Goal: Task Accomplishment & Management: Use online tool/utility

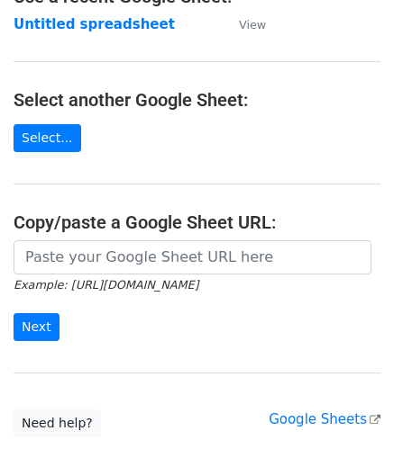
scroll to position [180, 0]
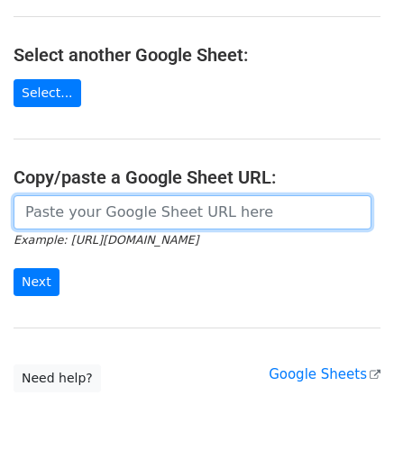
click at [121, 211] on input "url" at bounding box center [192, 212] width 357 height 34
paste input "[URL][DOMAIN_NAME]"
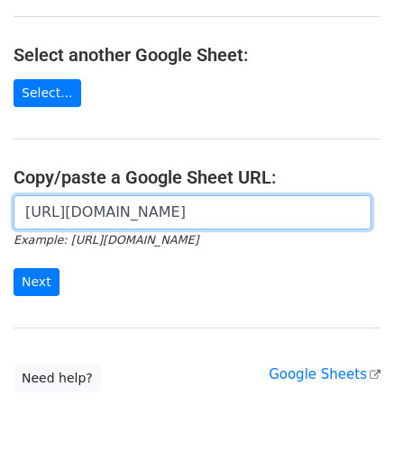
scroll to position [0, 391]
type input "[URL][DOMAIN_NAME]"
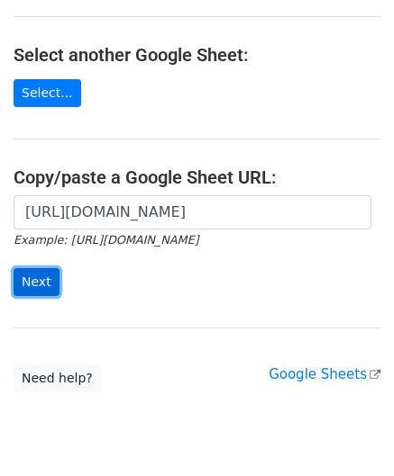
click at [35, 276] on input "Next" at bounding box center [37, 282] width 46 height 28
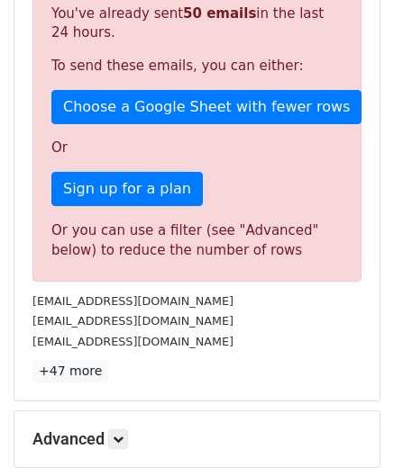
scroll to position [608, 0]
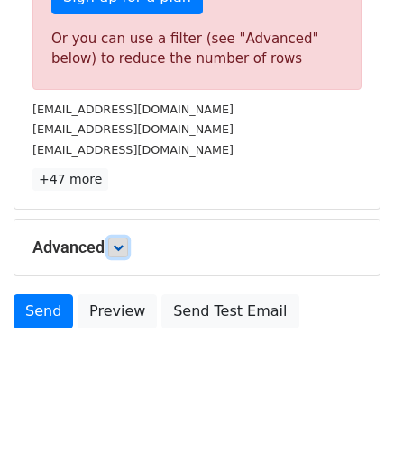
click at [120, 238] on link at bounding box center [118, 248] width 20 height 20
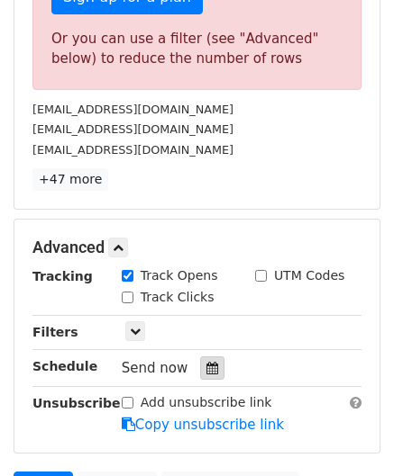
click at [206, 365] on icon at bounding box center [212, 368] width 12 height 13
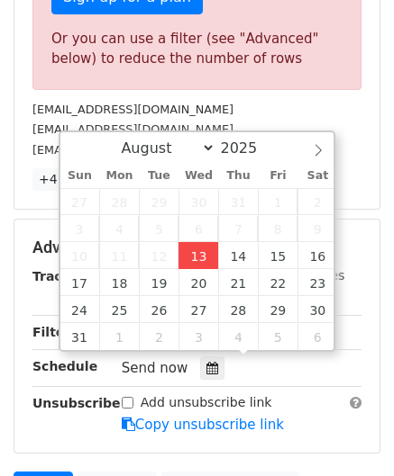
type input "2025-08-13 12:00"
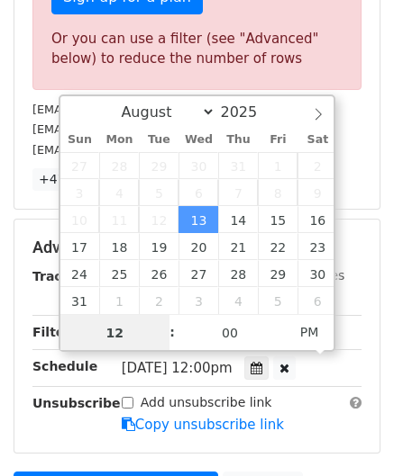
scroll to position [0, 0]
paste input "6"
type input "6"
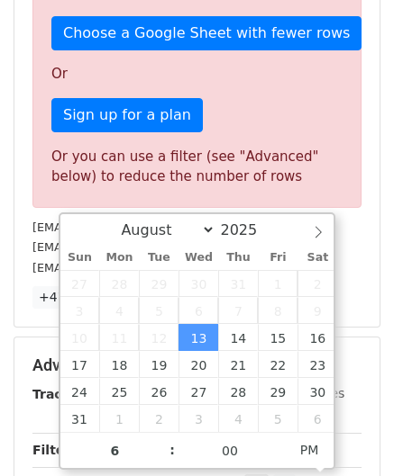
type input "2025-08-13 18:00"
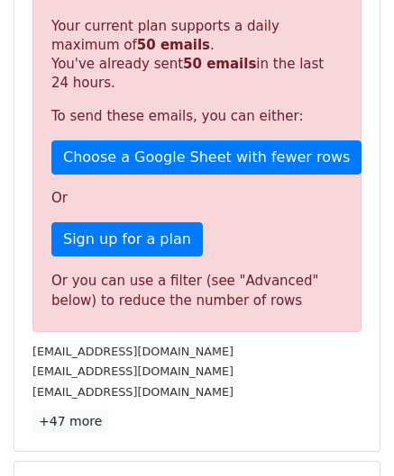
scroll to position [826, 0]
